Goal: Transaction & Acquisition: Purchase product/service

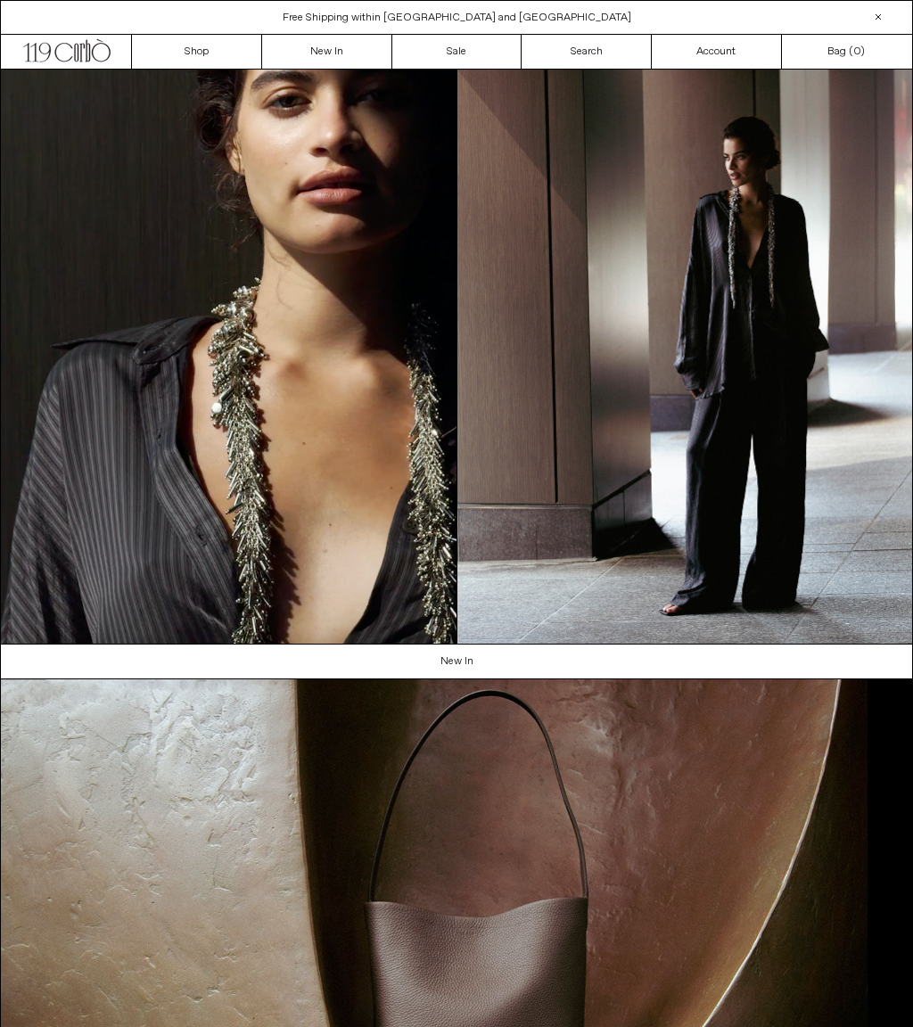
click at [744, 756] on div "Close dialog JOIN OUR MAILING LIST Subscribe to receive 10% off your first purc…" at bounding box center [456, 513] width 913 height 1027
click at [344, 46] on link "New In" at bounding box center [327, 52] width 130 height 34
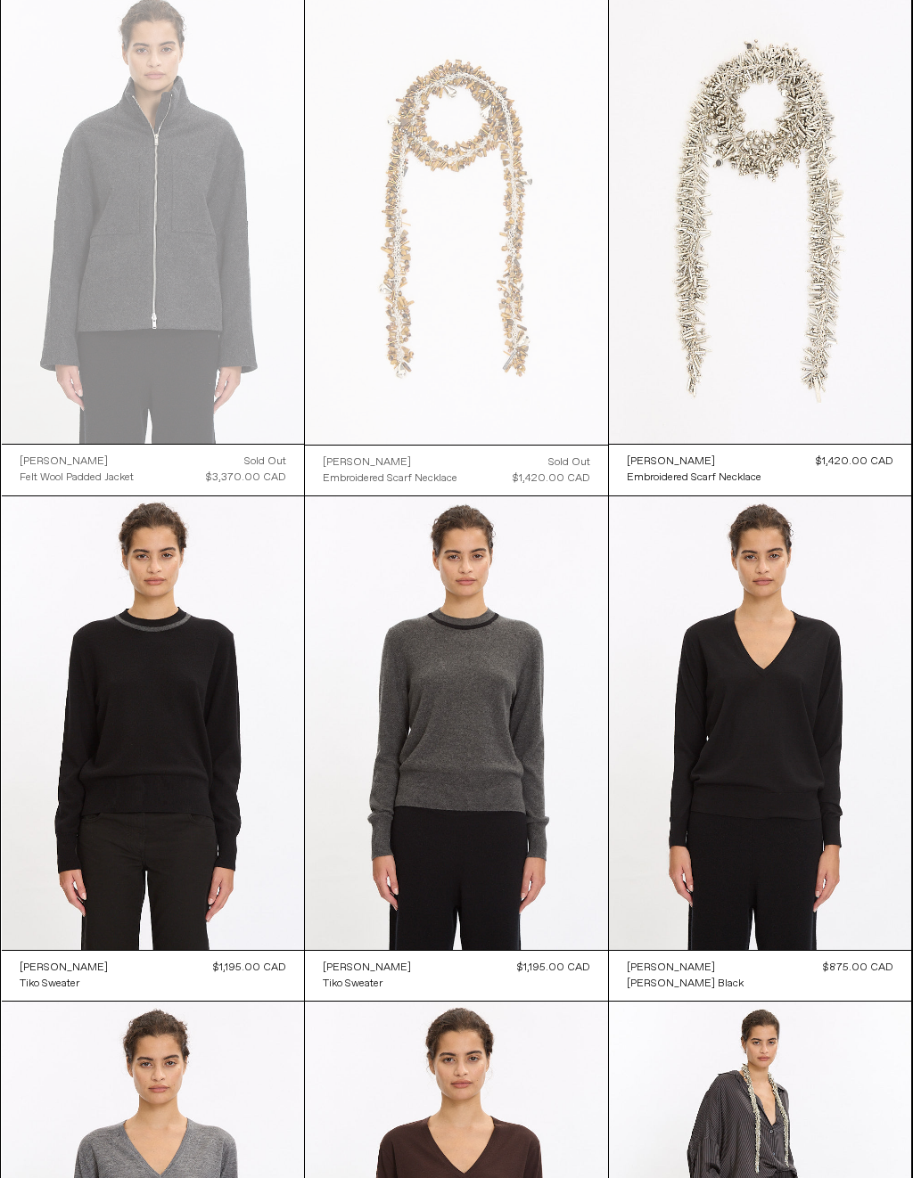
scroll to position [1126, 0]
click at [832, 351] on at bounding box center [760, 216] width 303 height 454
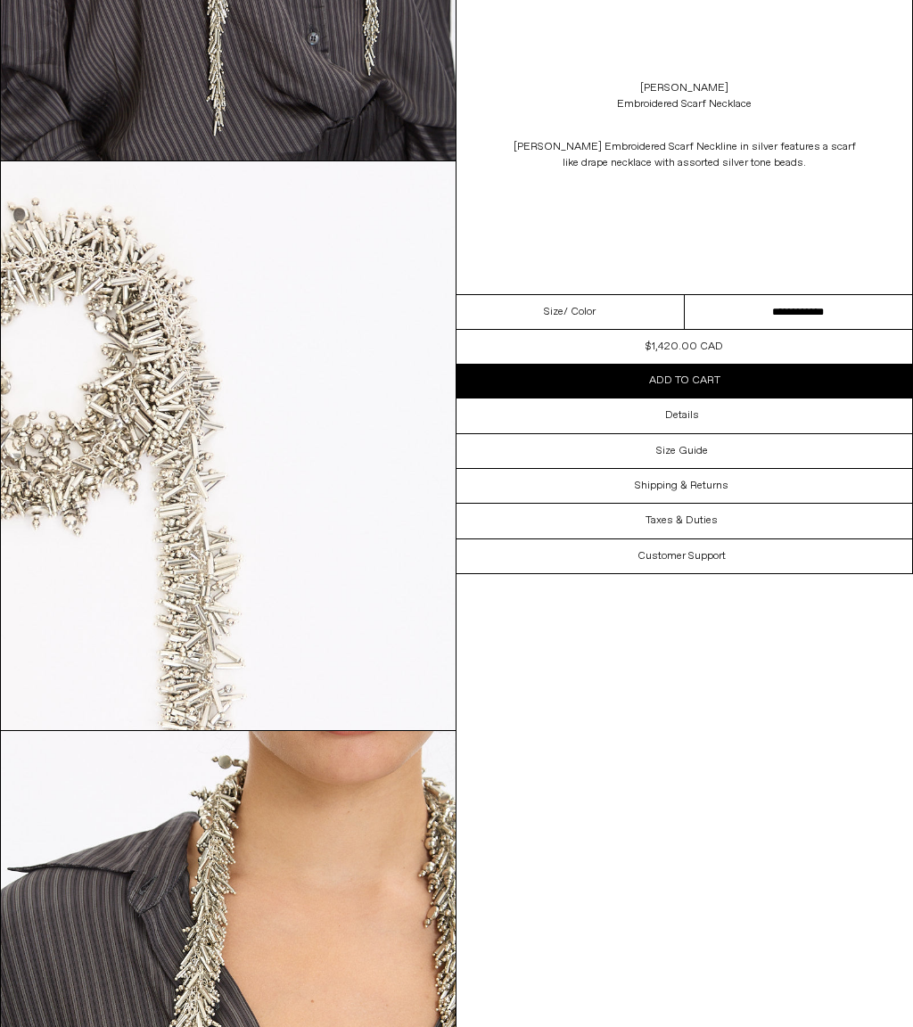
scroll to position [1077, 0]
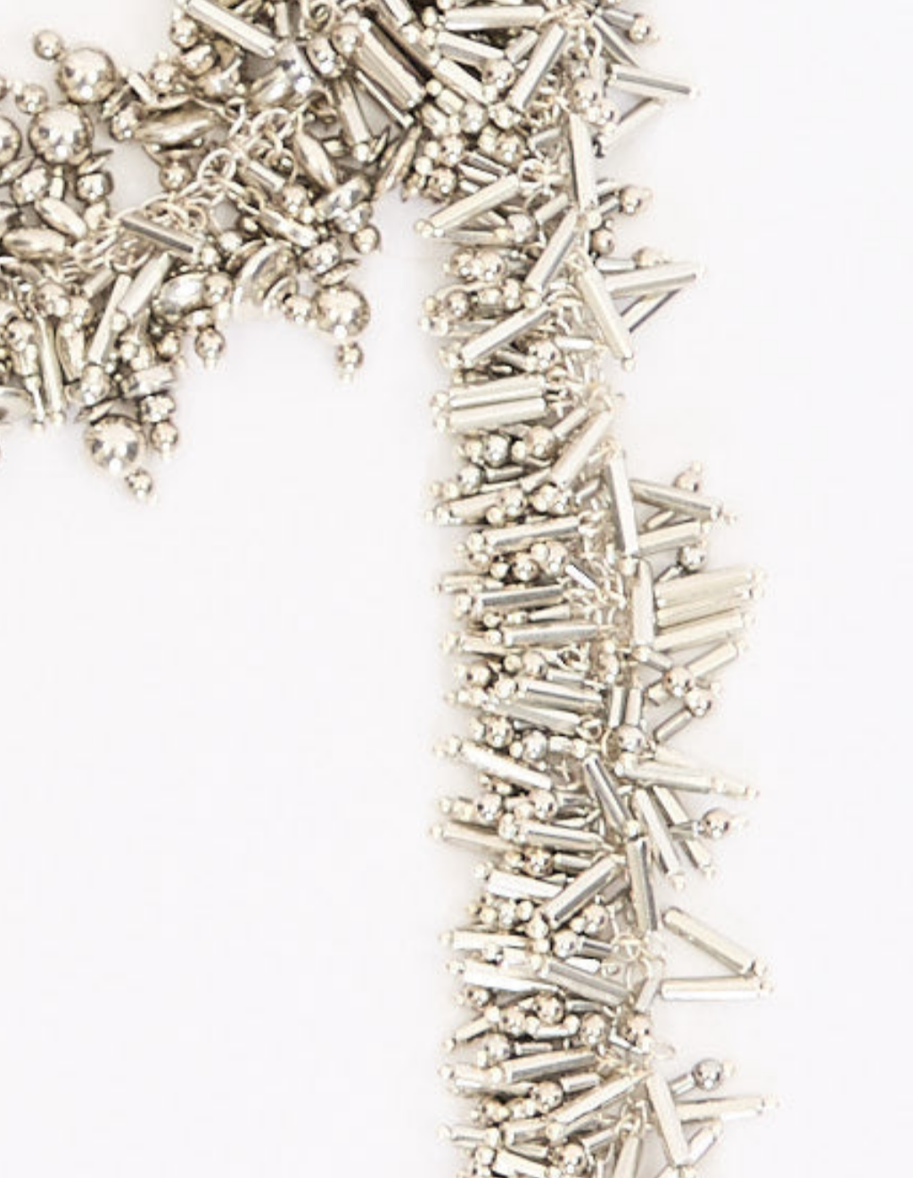
scroll to position [1483, 0]
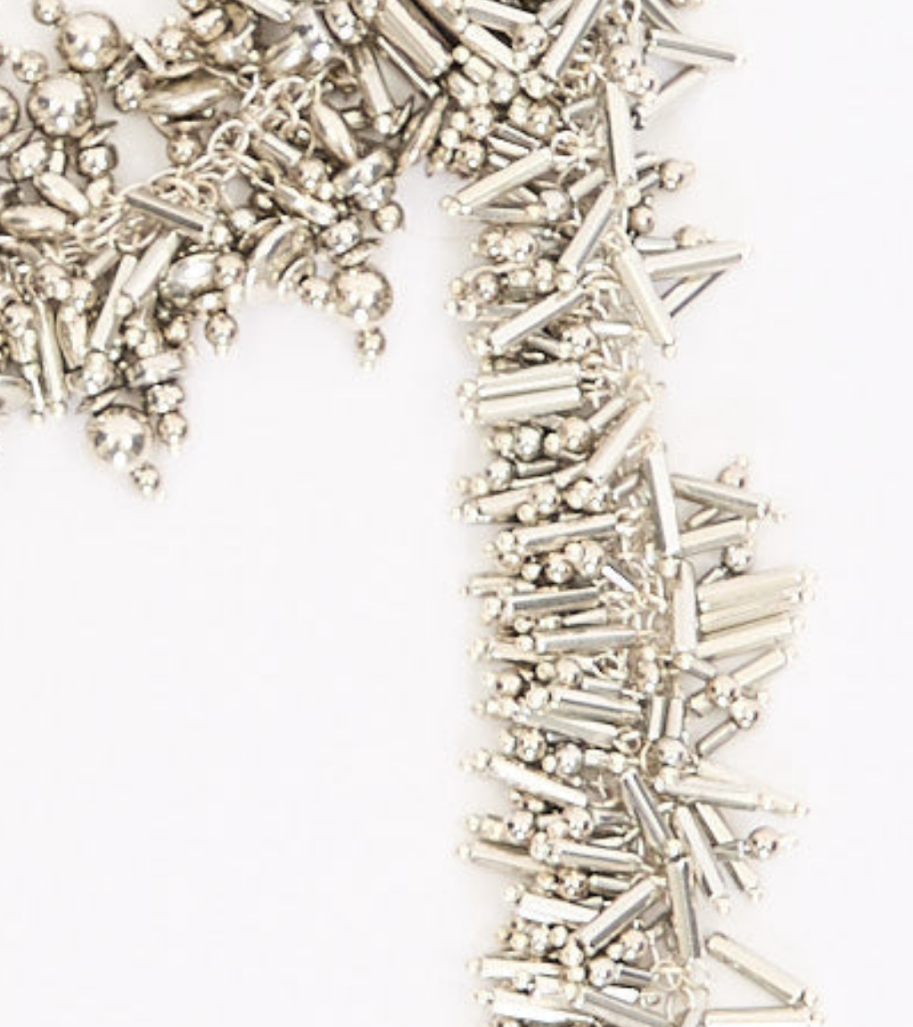
scroll to position [720, 0]
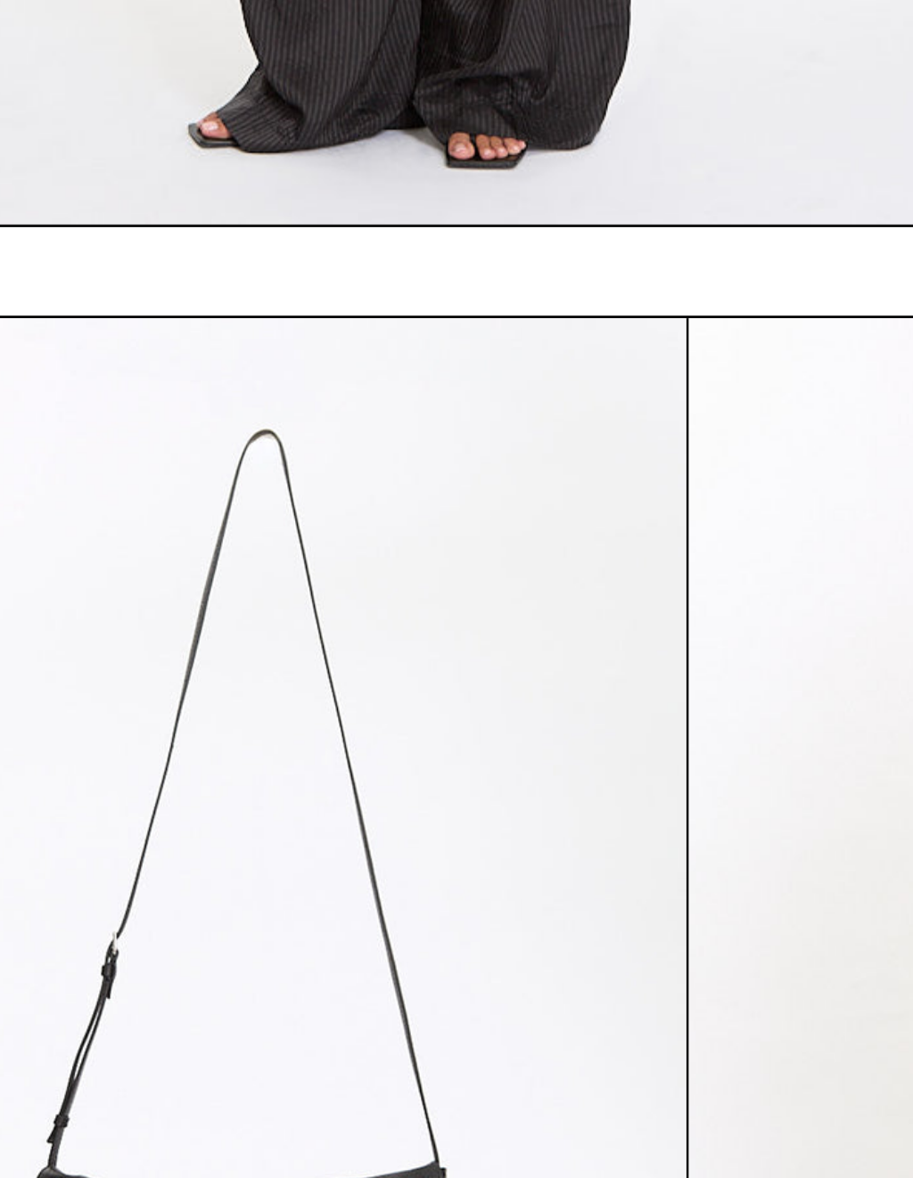
scroll to position [2698, 0]
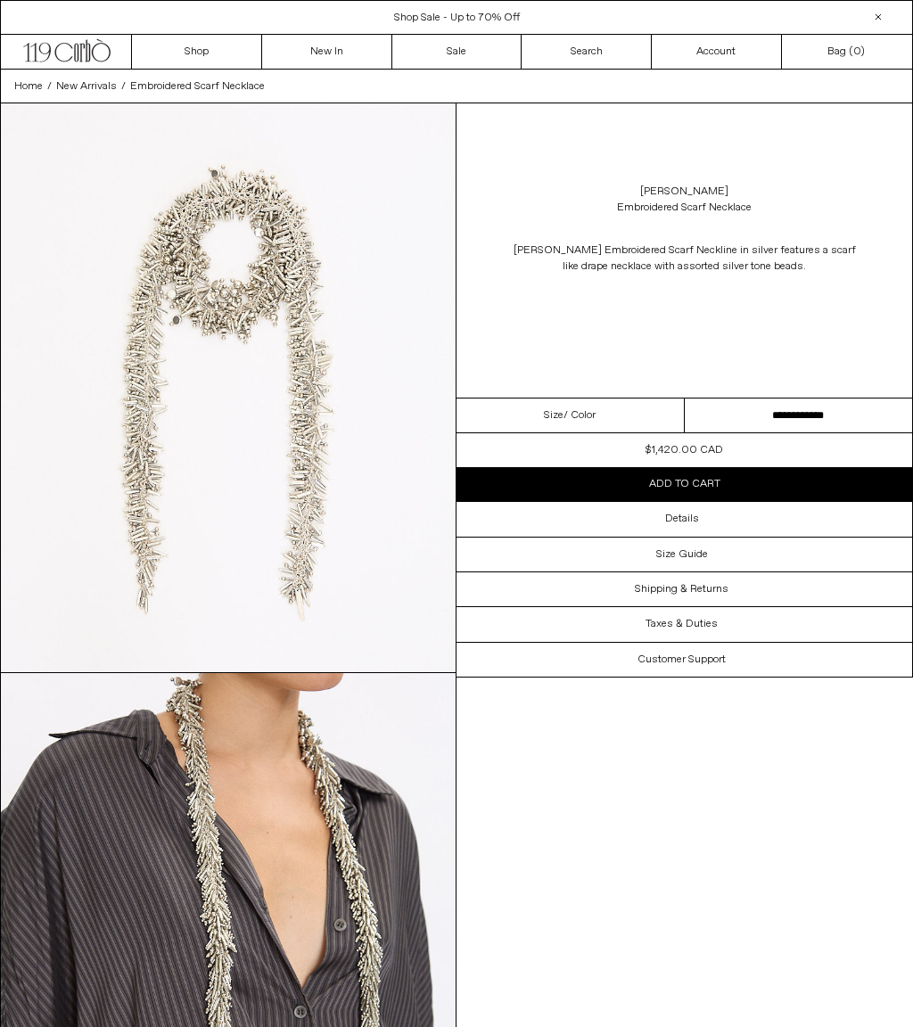
scroll to position [2731, 0]
